Goal: Task Accomplishment & Management: Understand process/instructions

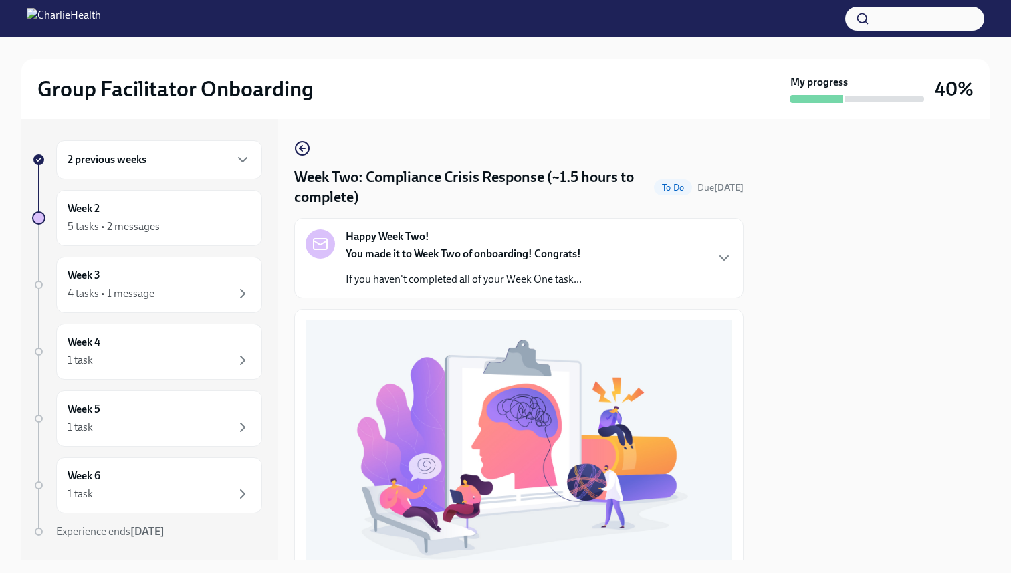
scroll to position [370, 0]
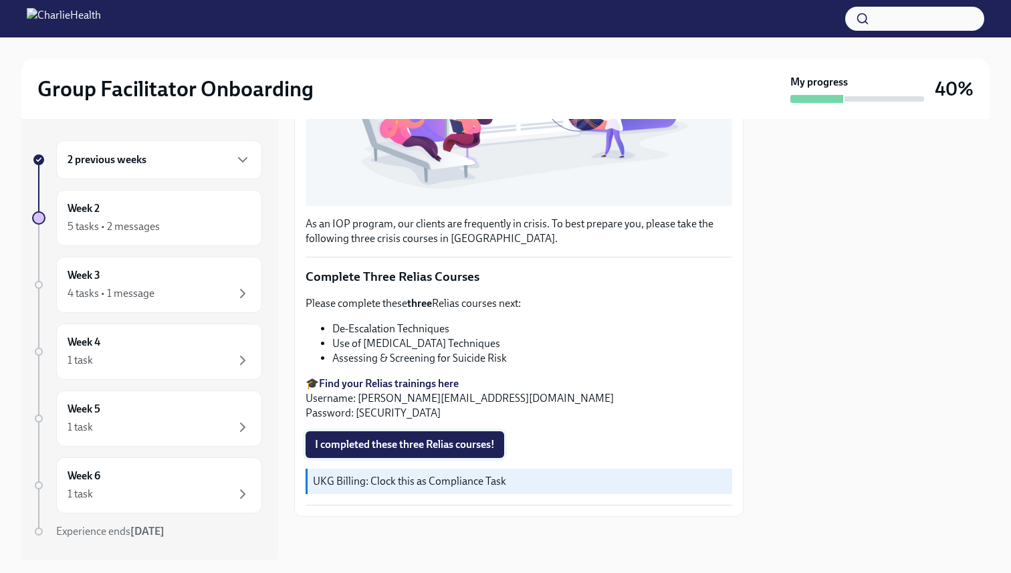
click at [383, 443] on span "I completed these three Relias courses!" at bounding box center [405, 444] width 180 height 13
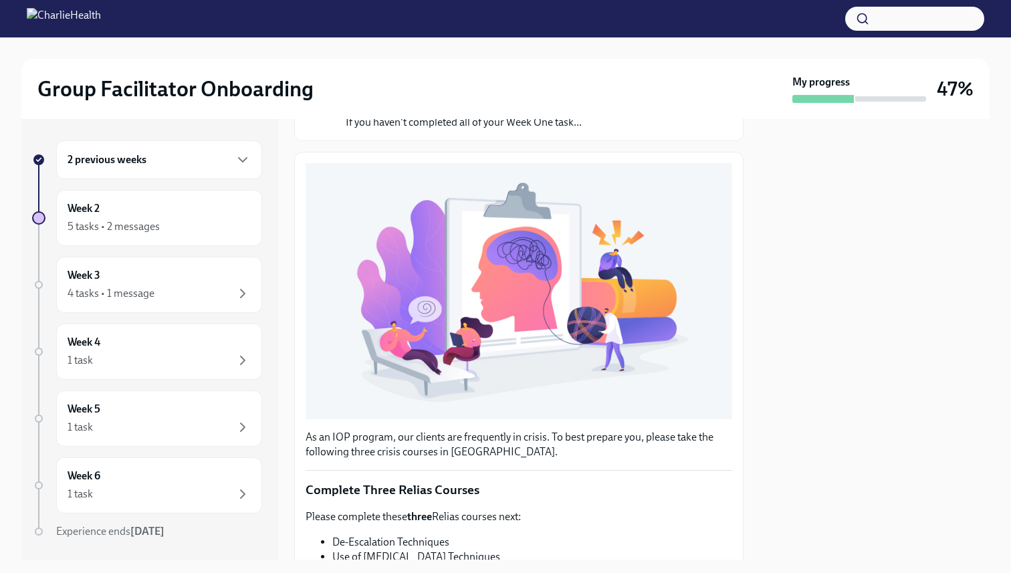
scroll to position [0, 0]
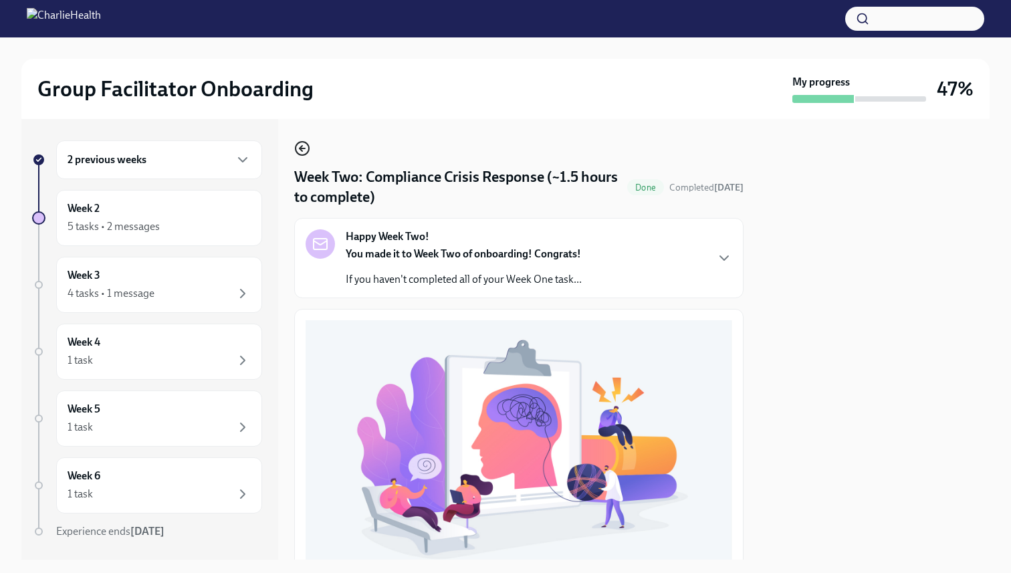
click at [302, 146] on icon "button" at bounding box center [300, 148] width 3 height 5
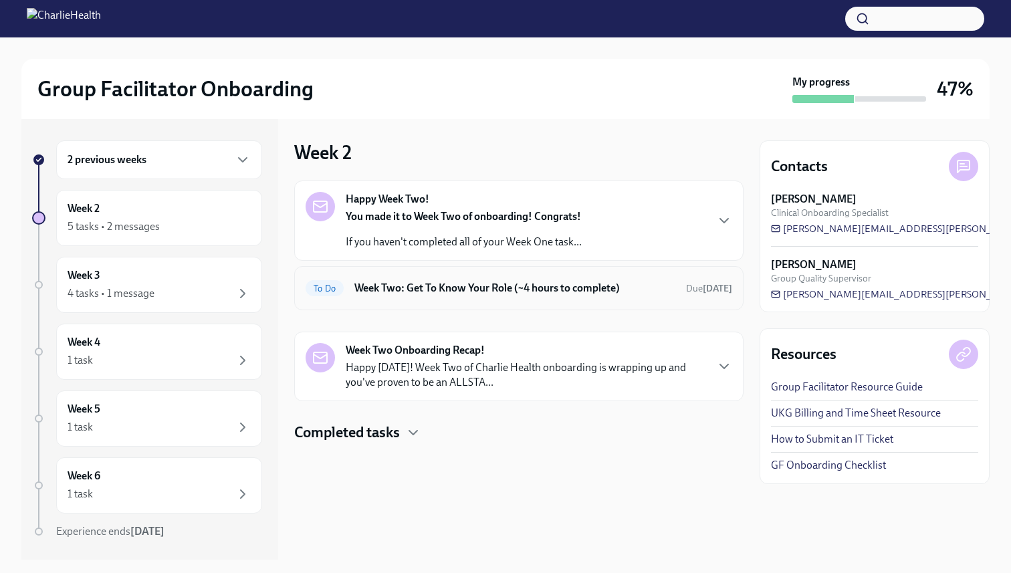
click at [433, 295] on div "To Do Week Two: Get To Know Your Role (~4 hours to complete) Due [DATE]" at bounding box center [519, 287] width 427 height 21
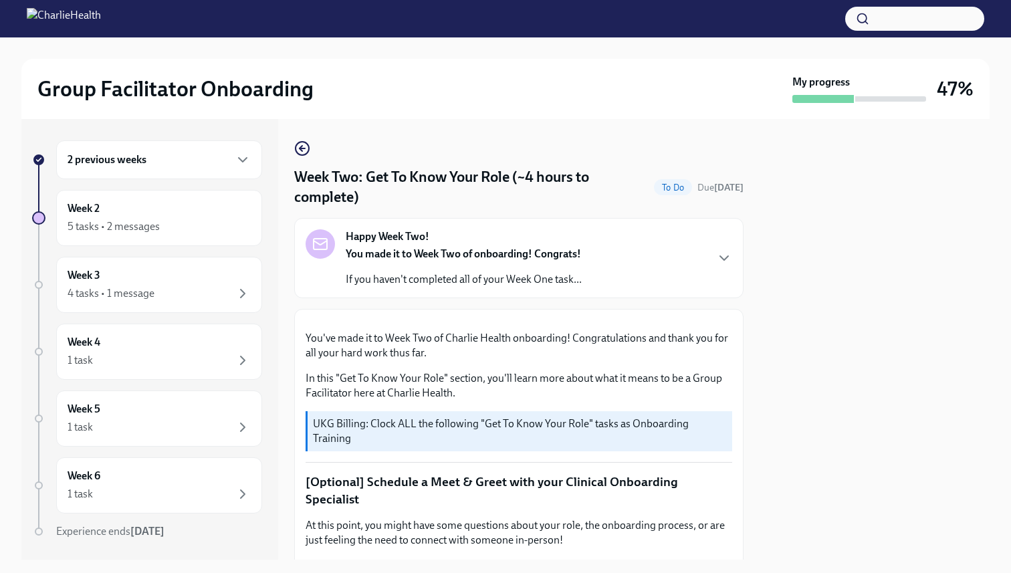
click at [297, 140] on div "Week Two: Get To Know Your Role (~4 hours to complete) To Do Due [DATE] Happy W…" at bounding box center [518, 339] width 449 height 441
click at [300, 148] on icon "button" at bounding box center [300, 148] width 3 height 5
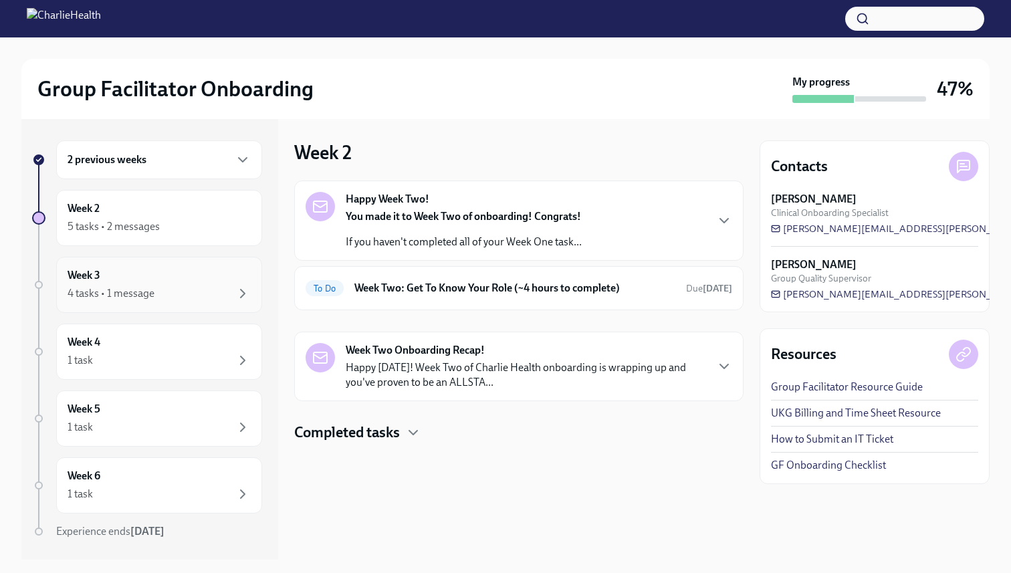
click at [150, 279] on div "Week 3 4 tasks • 1 message" at bounding box center [159, 284] width 183 height 33
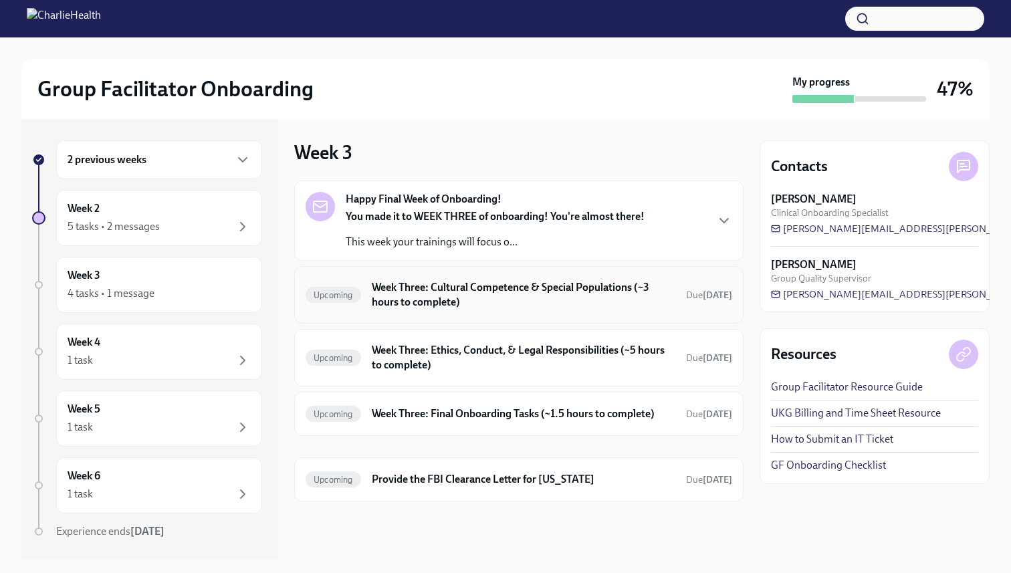
click at [470, 295] on h6 "Week Three: Cultural Competence & Special Populations (~3 hours to complete)" at bounding box center [524, 294] width 304 height 29
